Goal: Information Seeking & Learning: Learn about a topic

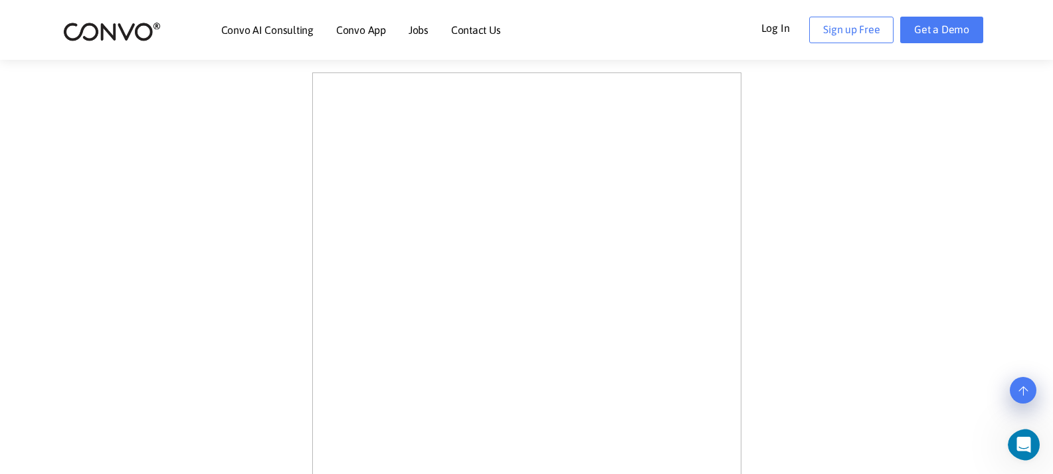
scroll to position [332, 0]
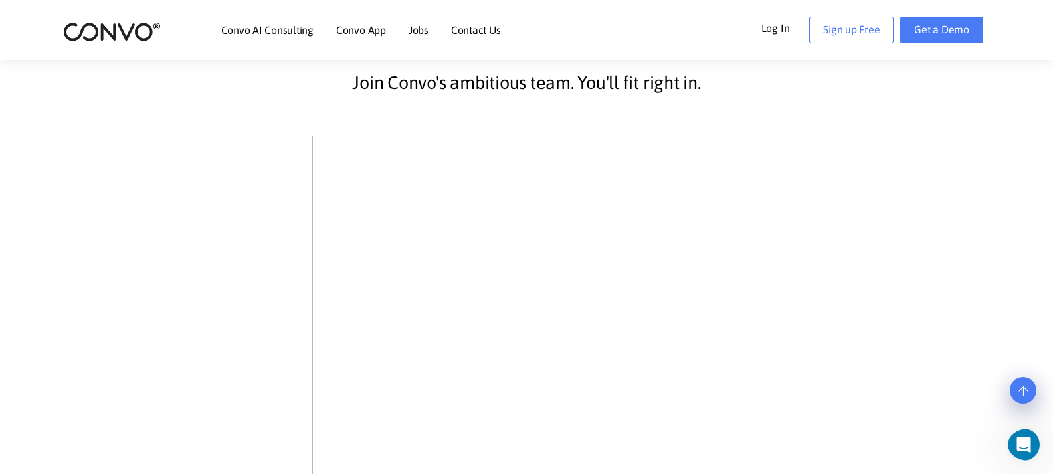
click at [486, 33] on link "Contact Us" at bounding box center [476, 30] width 50 height 11
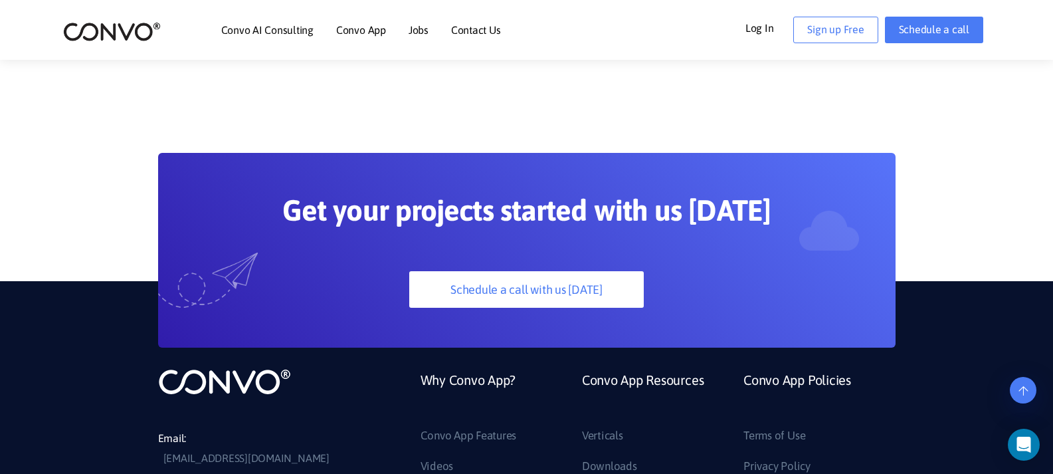
scroll to position [1396, 0]
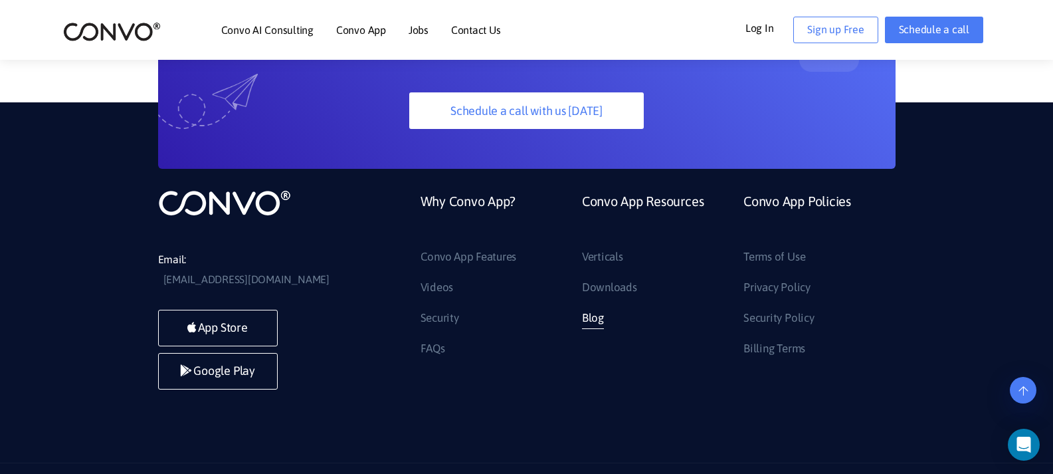
click at [595, 315] on link "Blog" at bounding box center [593, 318] width 22 height 21
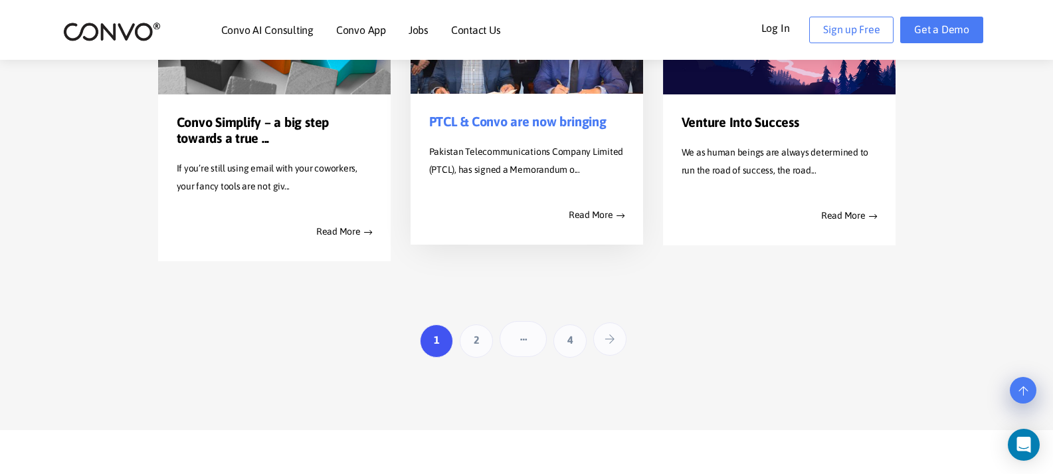
scroll to position [2060, 0]
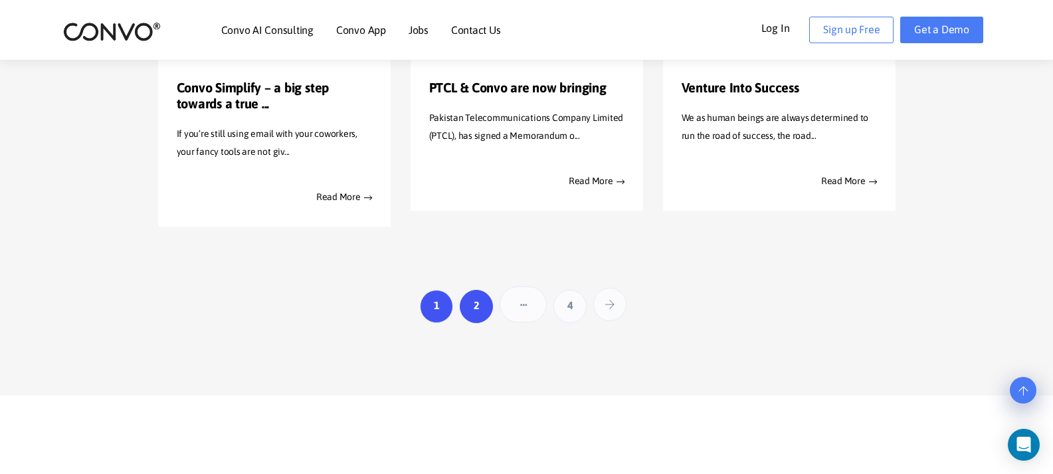
click at [477, 305] on link "2" at bounding box center [476, 306] width 33 height 33
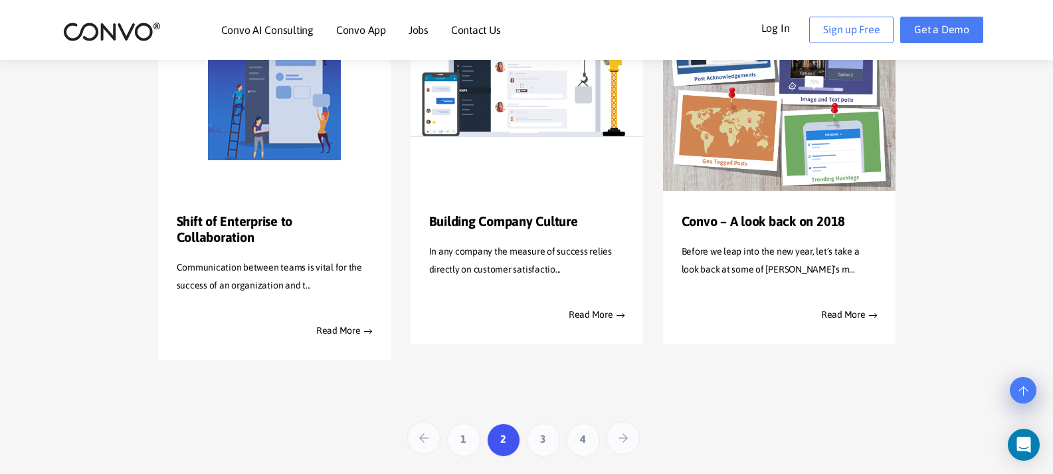
scroll to position [1927, 0]
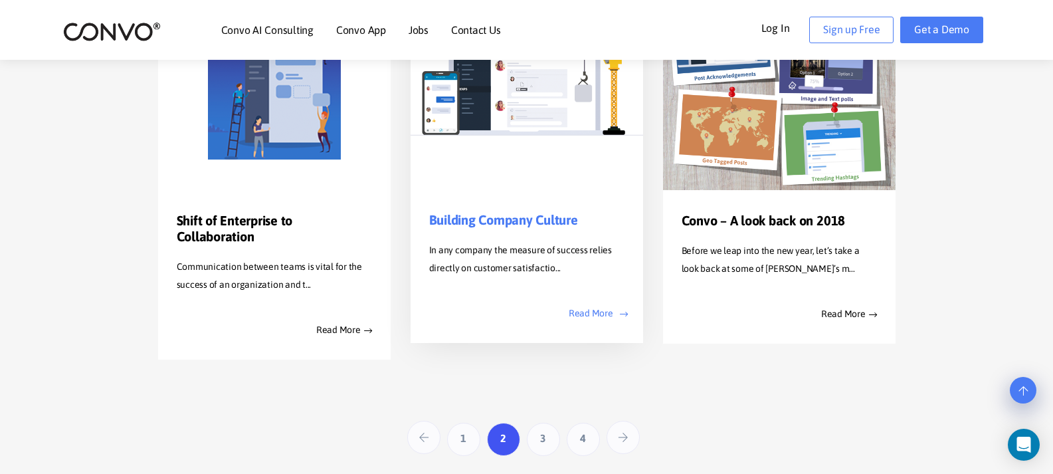
click at [593, 316] on link "Read More" at bounding box center [597, 312] width 56 height 17
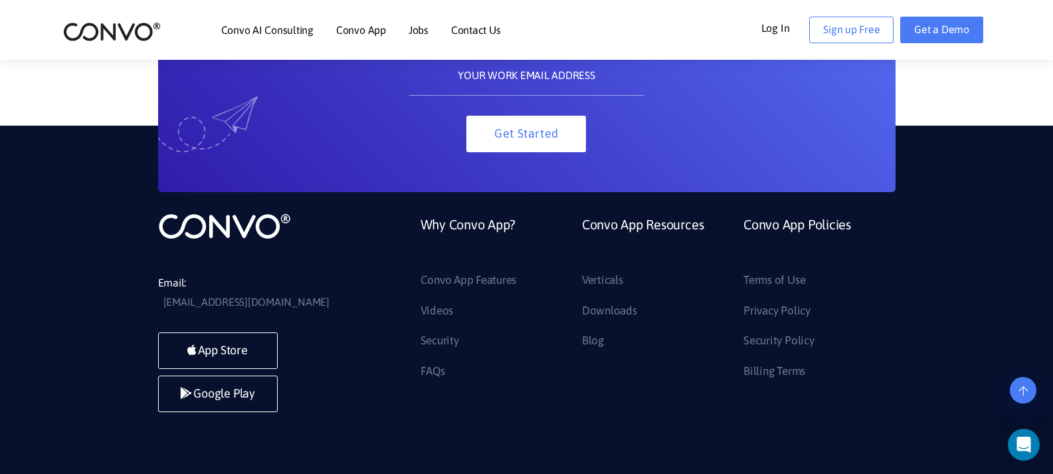
scroll to position [1475, 0]
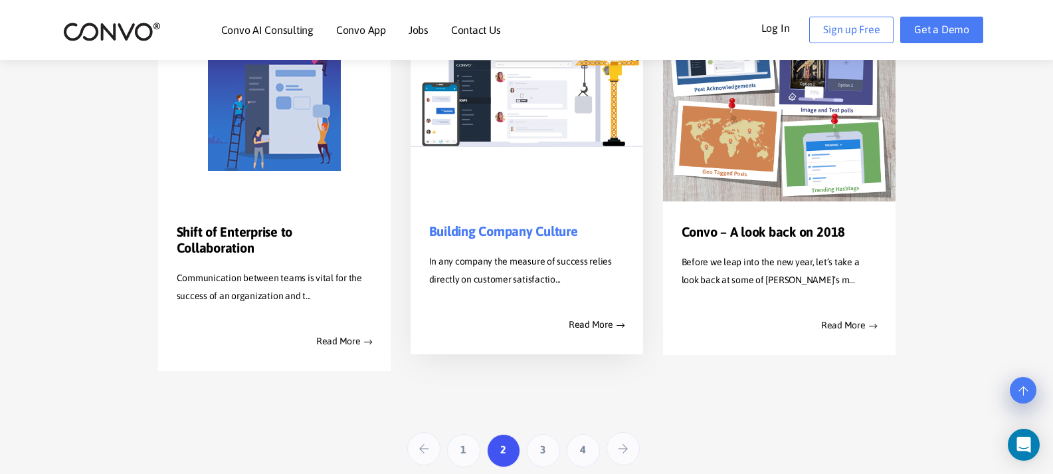
scroll to position [1927, 0]
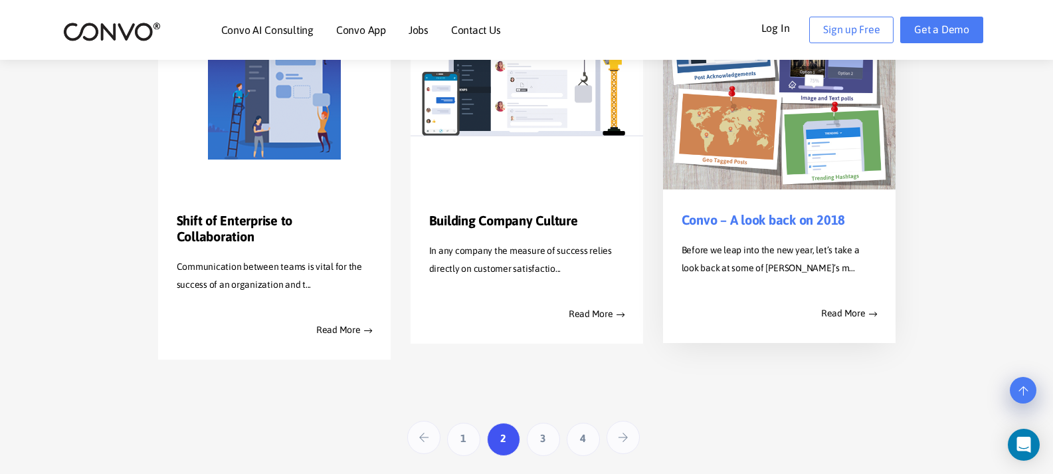
click at [762, 223] on link "Convo – A look back on 2018" at bounding box center [764, 220] width 164 height 16
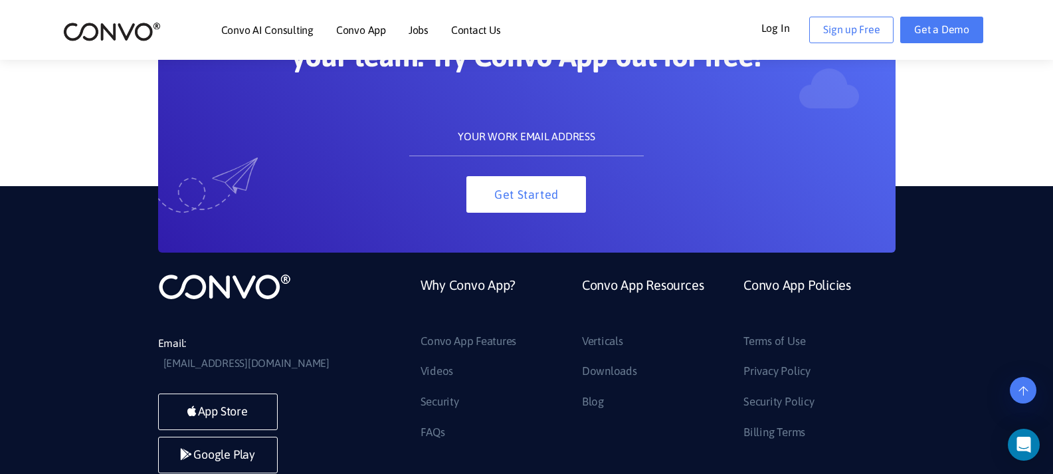
scroll to position [4918, 0]
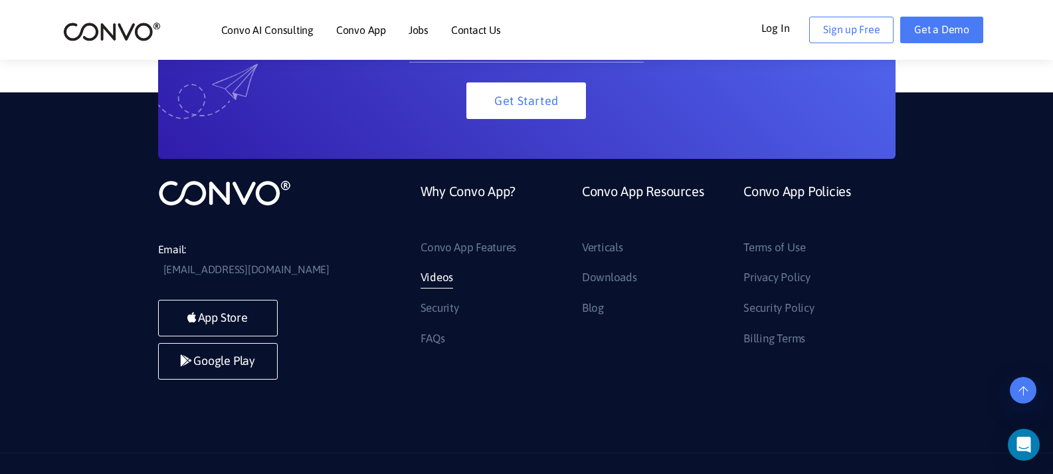
click at [436, 279] on link "Videos" at bounding box center [437, 277] width 33 height 21
